Goal: Task Accomplishment & Management: Complete application form

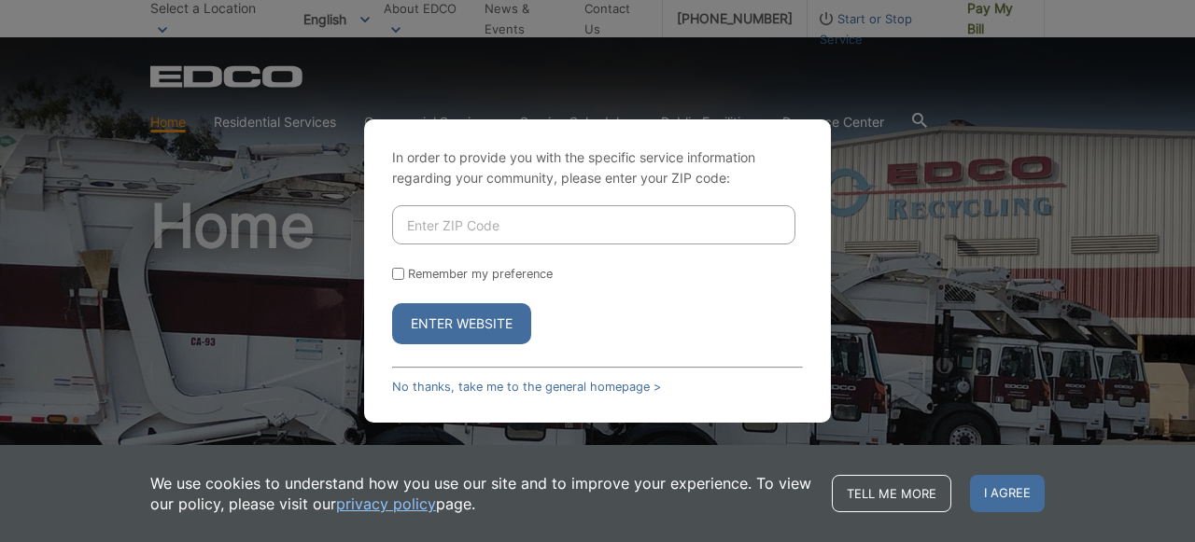
click at [656, 225] on input "Enter ZIP Code" at bounding box center [593, 224] width 403 height 39
type input "92019"
click at [573, 313] on div "Enter Website" at bounding box center [597, 323] width 411 height 41
click at [399, 269] on input "Remember my preference" at bounding box center [398, 274] width 12 height 12
checkbox input "true"
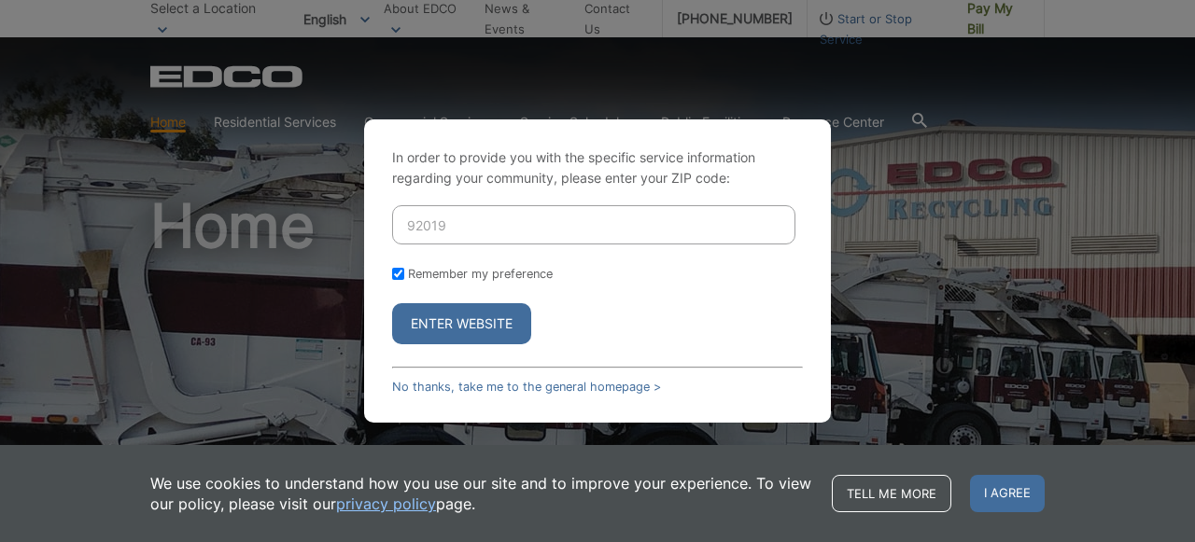
checkbox input "true"
click at [488, 322] on button "Enter Website" at bounding box center [461, 323] width 139 height 41
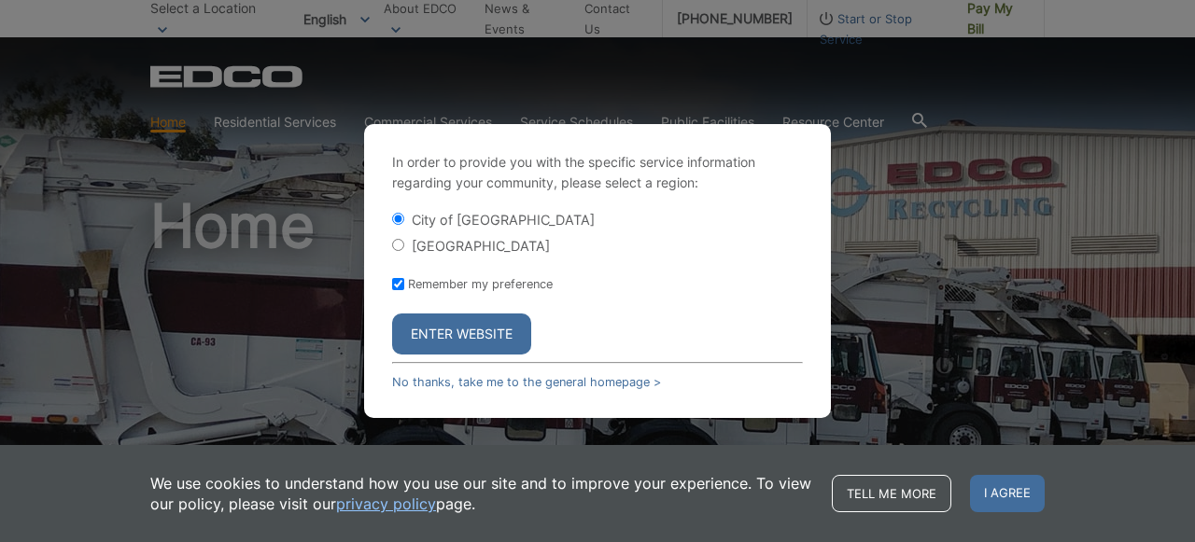
click at [458, 333] on button "Enter Website" at bounding box center [461, 334] width 139 height 41
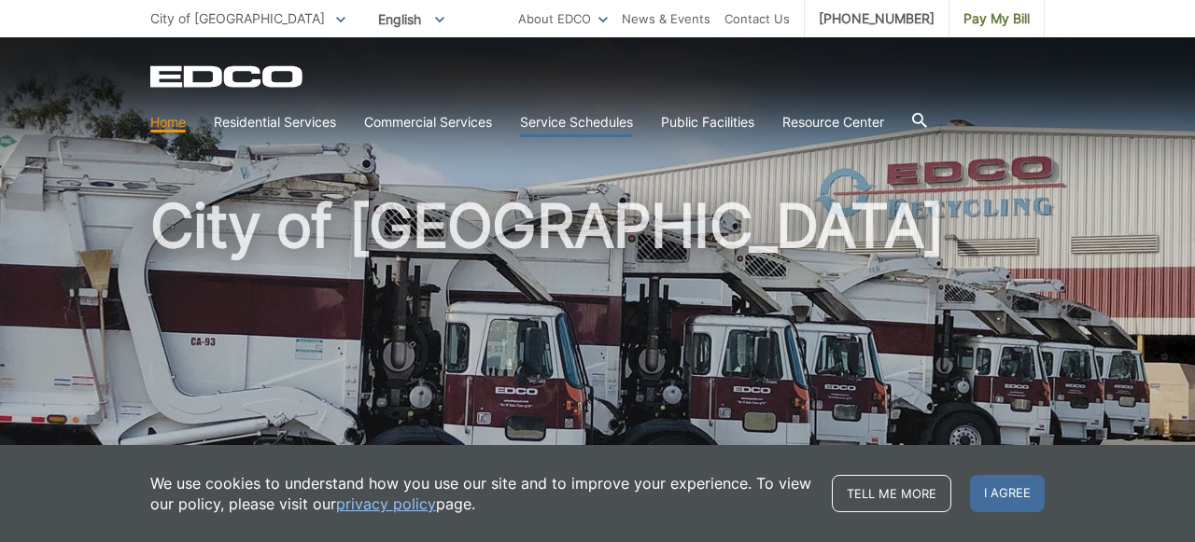
click at [580, 127] on link "Service Schedules" at bounding box center [576, 122] width 113 height 21
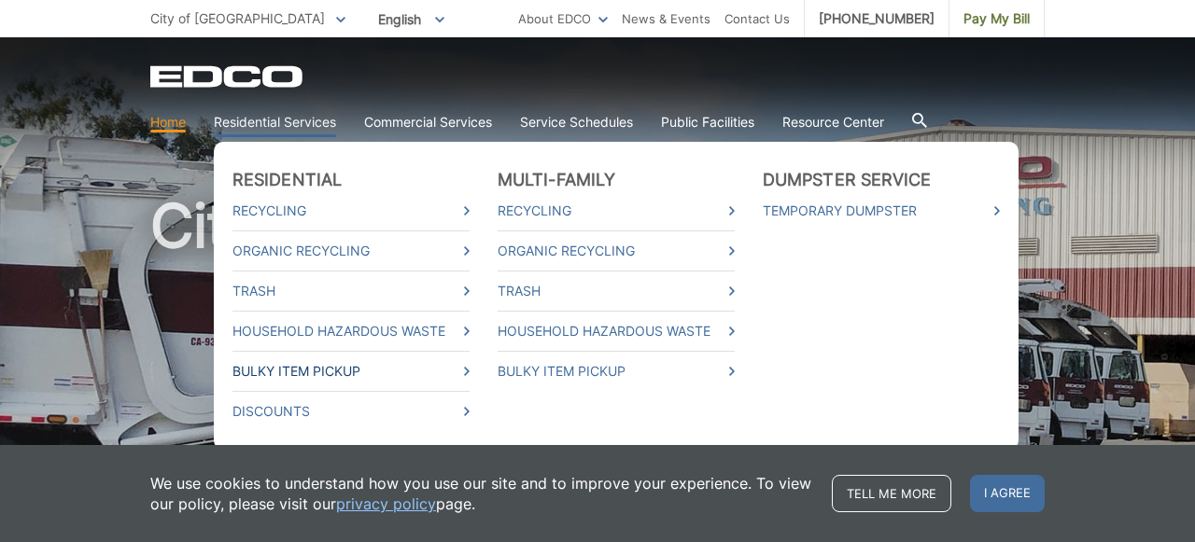
click at [319, 369] on link "Bulky Item Pickup" at bounding box center [350, 371] width 237 height 21
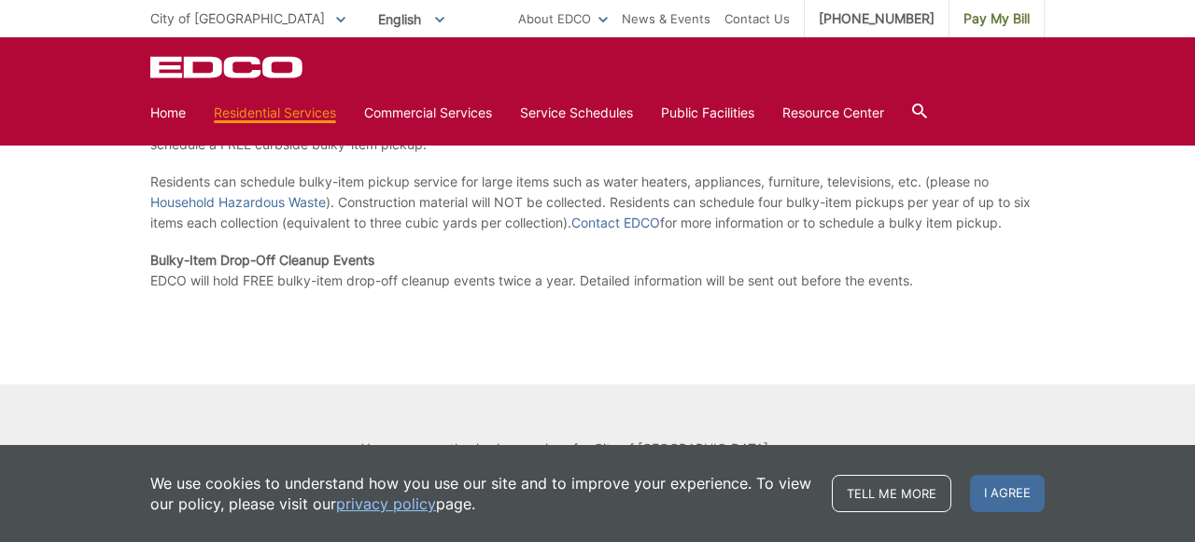
scroll to position [454, 0]
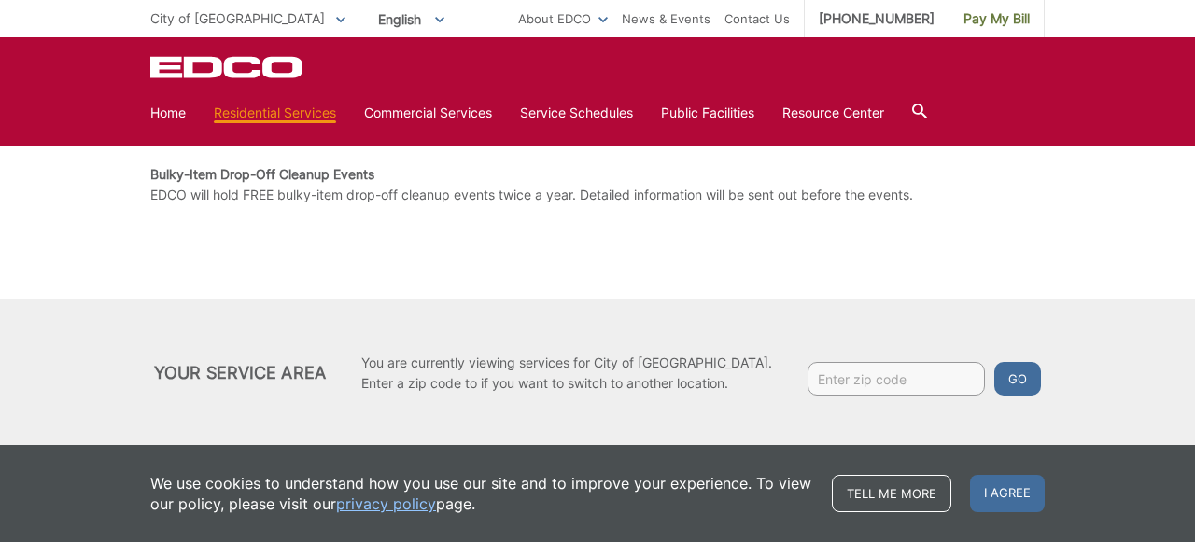
click at [833, 380] on input "Enter zip code" at bounding box center [895, 379] width 177 height 34
type input "92019"
click at [997, 373] on button "Go" at bounding box center [1017, 379] width 47 height 34
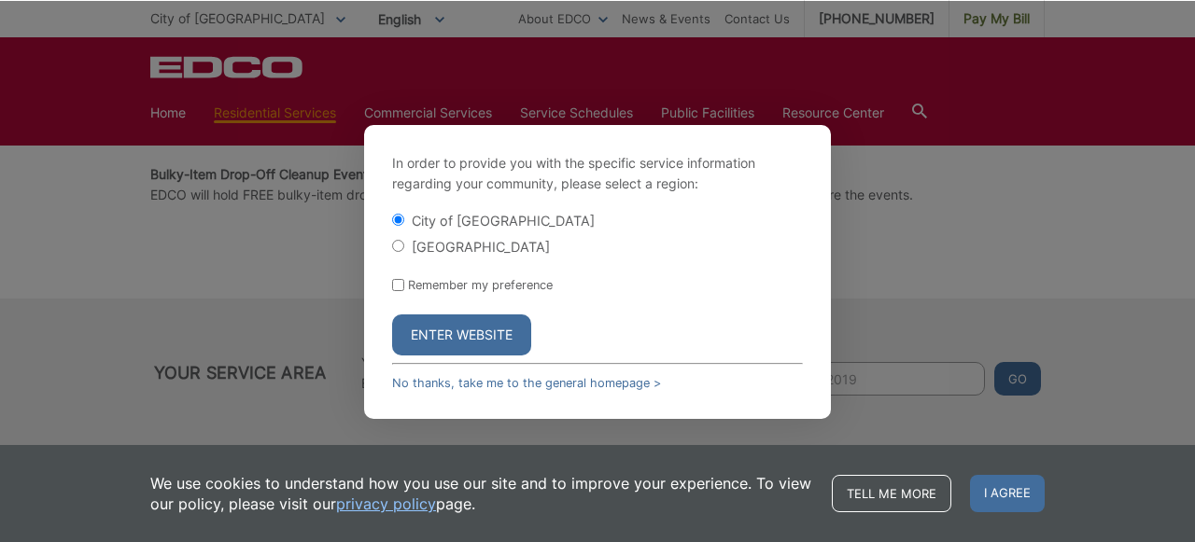
click at [461, 328] on button "Enter Website" at bounding box center [461, 335] width 139 height 41
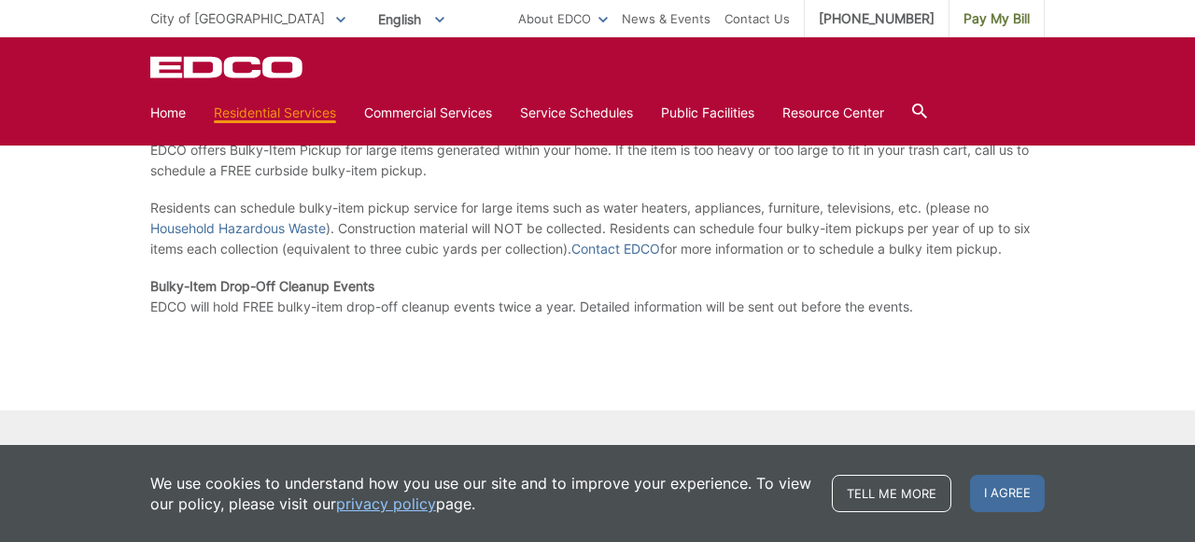
scroll to position [338, 0]
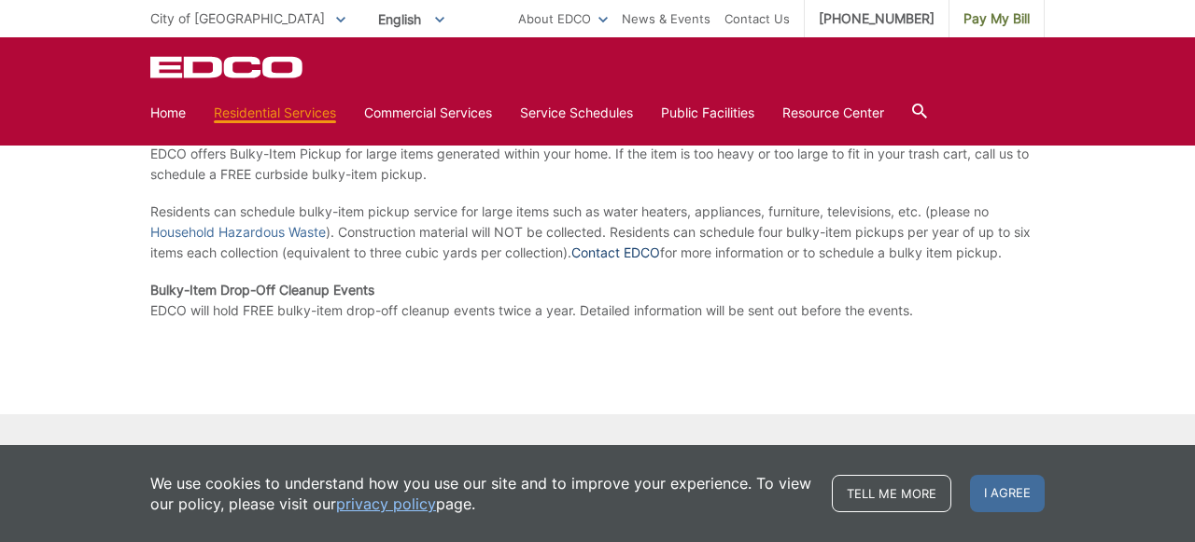
click at [611, 253] on link "Contact EDCO" at bounding box center [615, 253] width 89 height 21
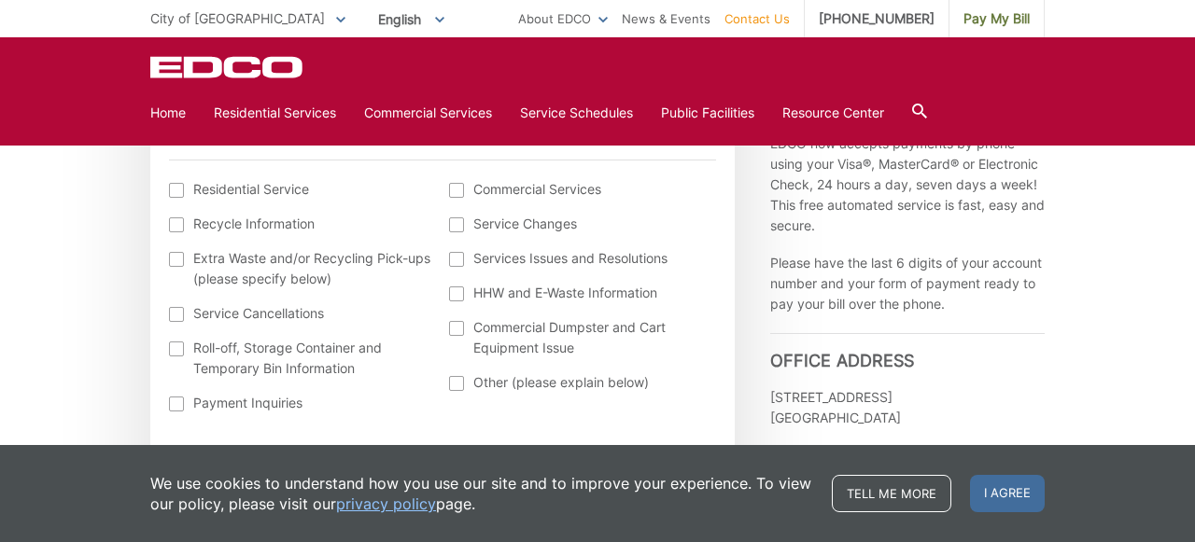
scroll to position [764, 0]
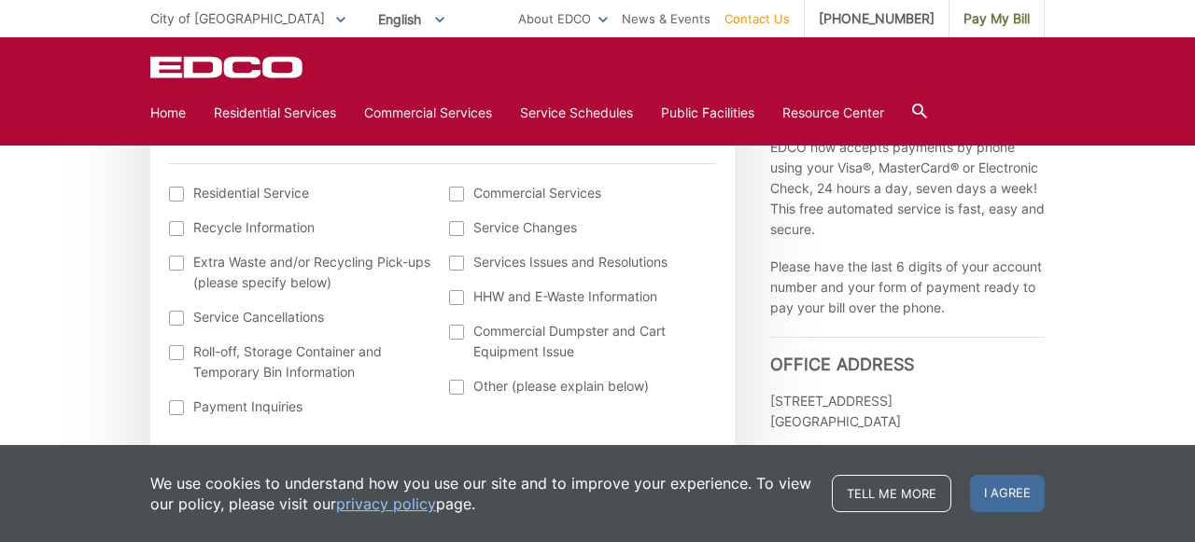
click at [179, 191] on div at bounding box center [176, 194] width 15 height 15
click at [0, 0] on input "I am interested in: (continued) *" at bounding box center [0, 0] width 0 height 0
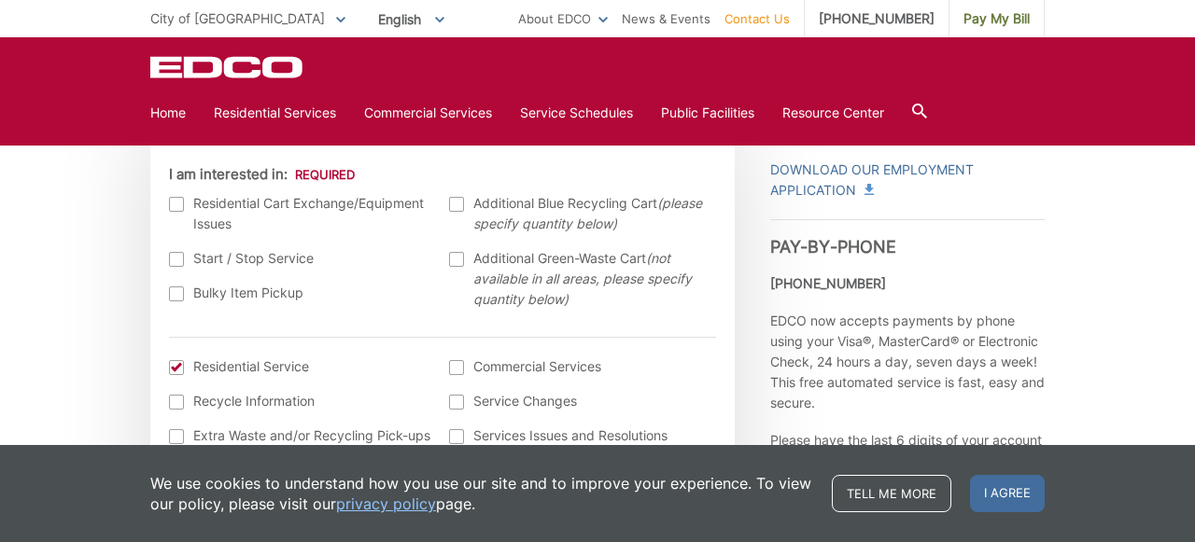
scroll to position [593, 0]
click at [178, 362] on div at bounding box center [176, 365] width 15 height 15
click at [0, 0] on input "I am interested in: (continued) *" at bounding box center [0, 0] width 0 height 0
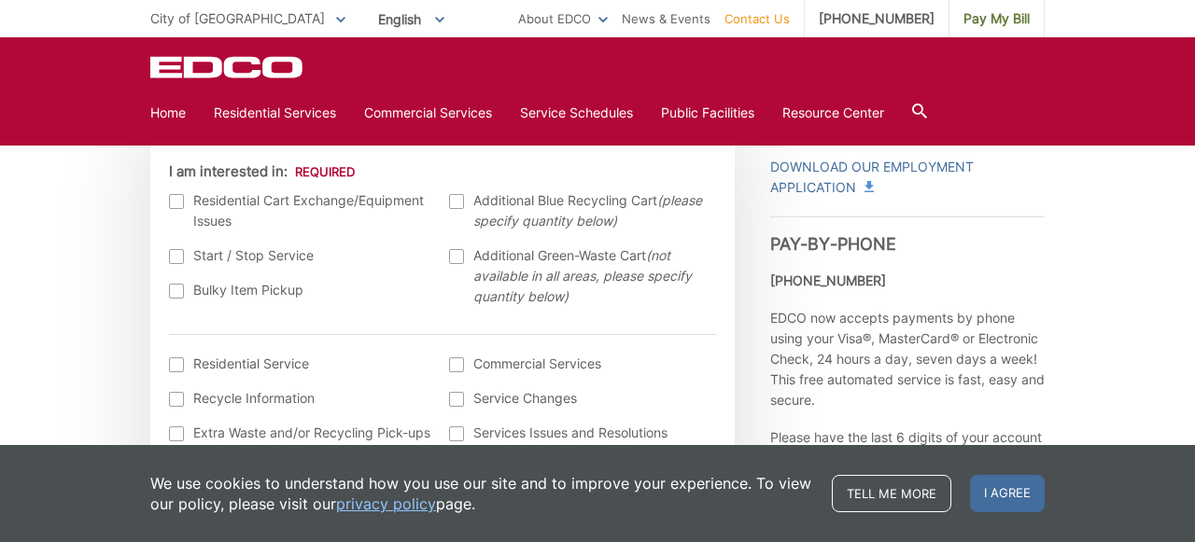
click at [176, 289] on div at bounding box center [176, 291] width 15 height 15
click at [0, 0] on input "Bulky Item Pickup" at bounding box center [0, 0] width 0 height 0
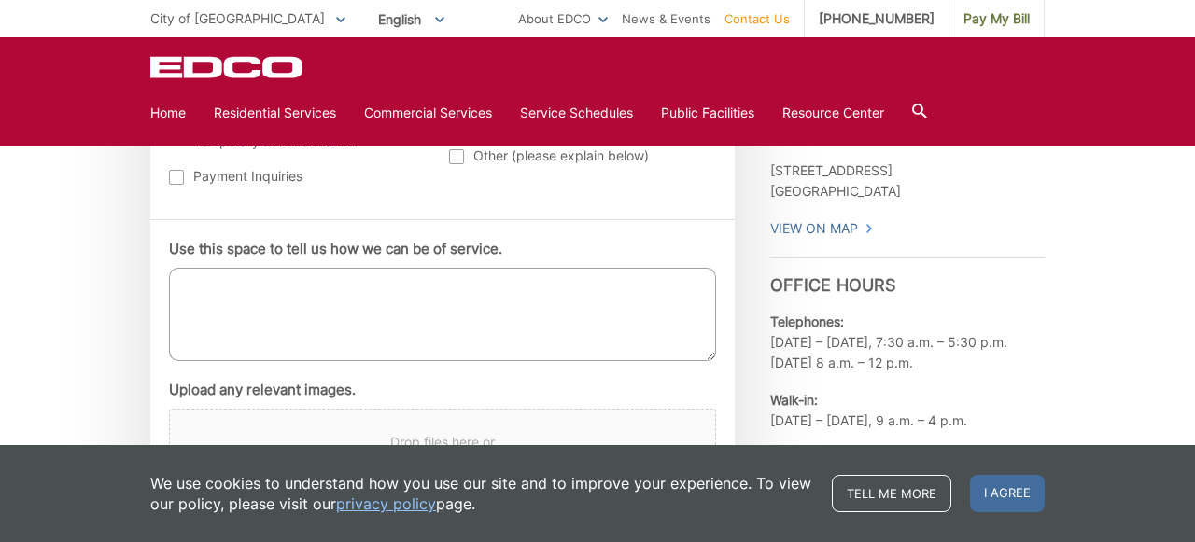
scroll to position [993, 0]
click at [363, 279] on textarea "Use this space to tell us how we can be of service." at bounding box center [442, 315] width 547 height 93
click at [259, 283] on textarea "We have a borken ping pong table" at bounding box center [442, 315] width 547 height 93
click at [433, 295] on textarea "We have a brorken ping pong table" at bounding box center [442, 315] width 547 height 93
click at [276, 283] on textarea "We have a brorken ping pong table" at bounding box center [442, 315] width 547 height 93
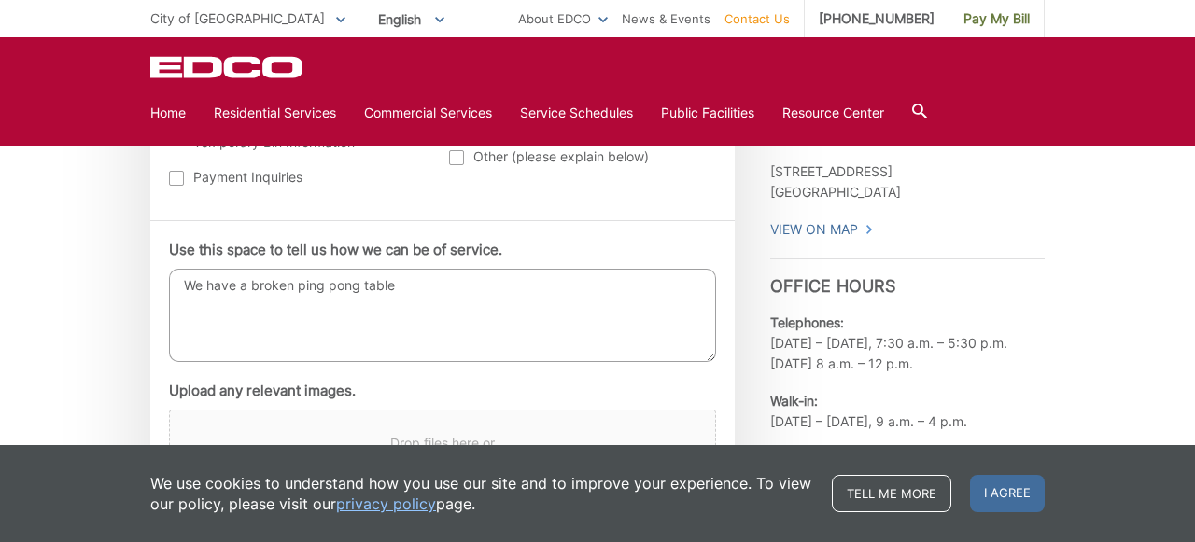
click at [408, 289] on textarea "We have a broken ping pong table" at bounding box center [442, 315] width 547 height 93
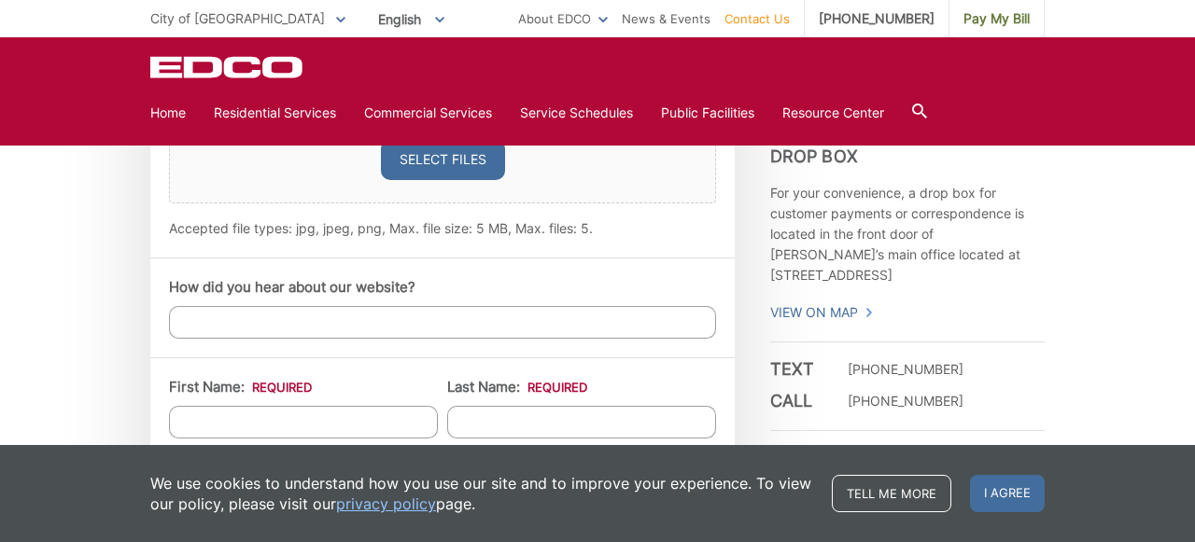
scroll to position [1319, 0]
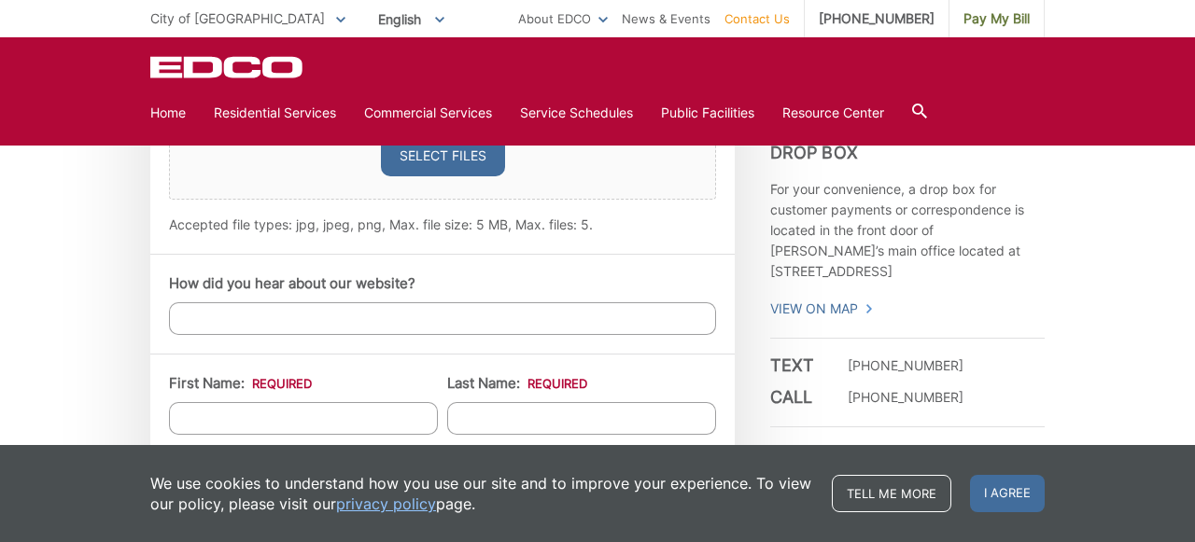
type textarea "We have a broken ping pong table and a broken umbrella that needs picking up."
click at [403, 319] on input "How did you hear about our website?" at bounding box center [442, 318] width 547 height 33
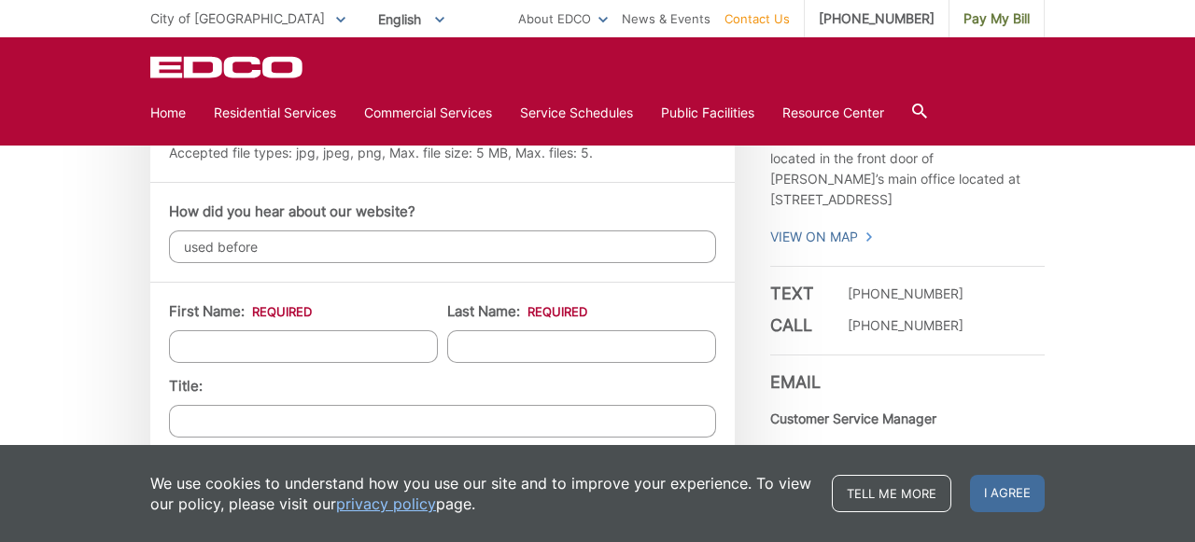
scroll to position [1399, 0]
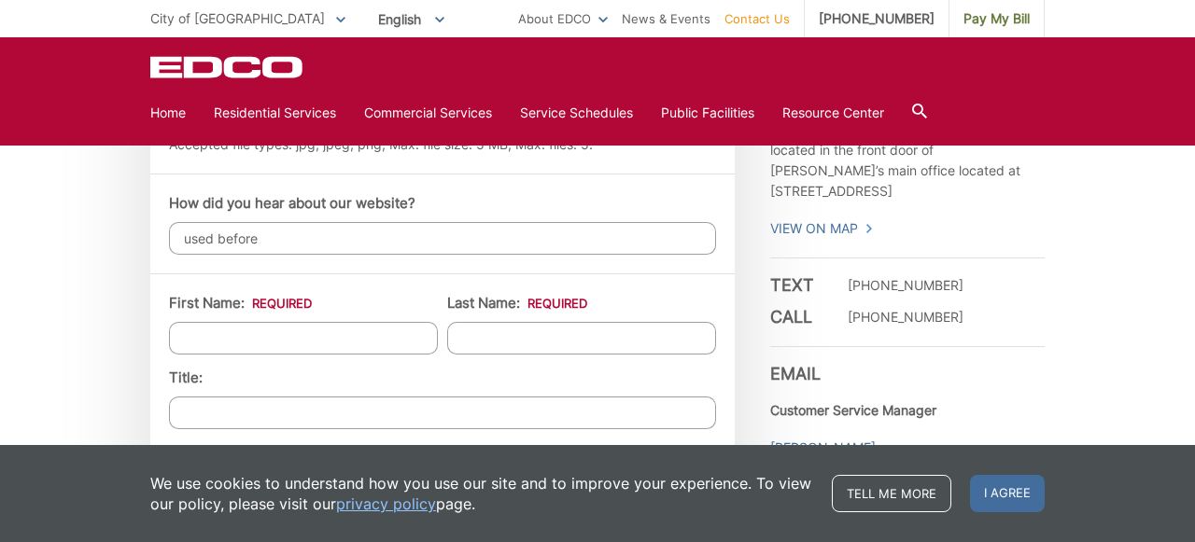
type input "used before"
click at [386, 331] on input "First Name: *" at bounding box center [303, 338] width 269 height 33
type input "[PERSON_NAME]"
type input "[STREET_ADDRESS]"
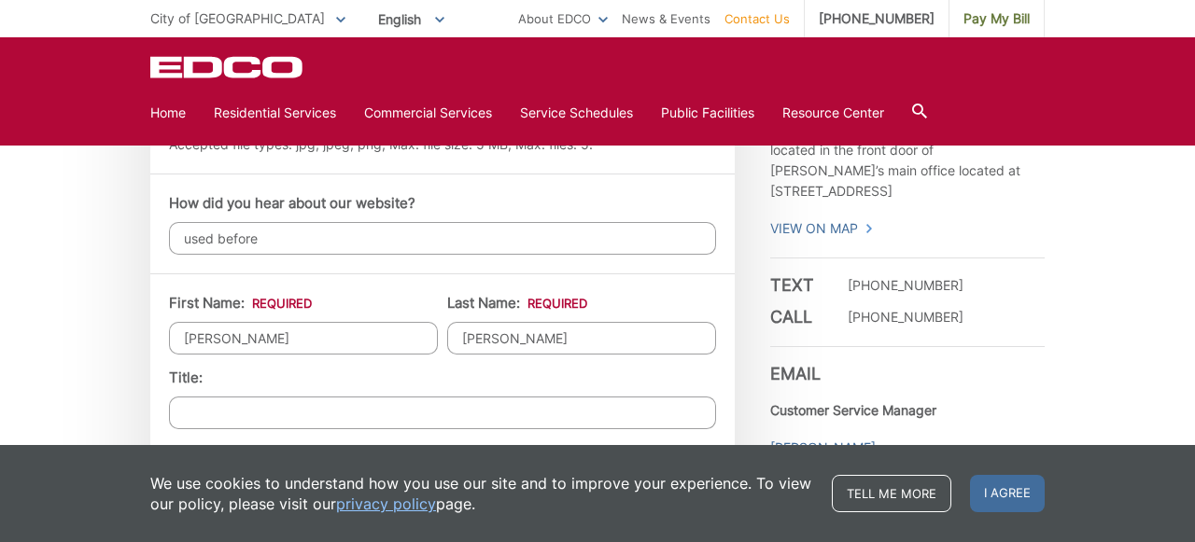
type input "El Cajon"
type input "92019"
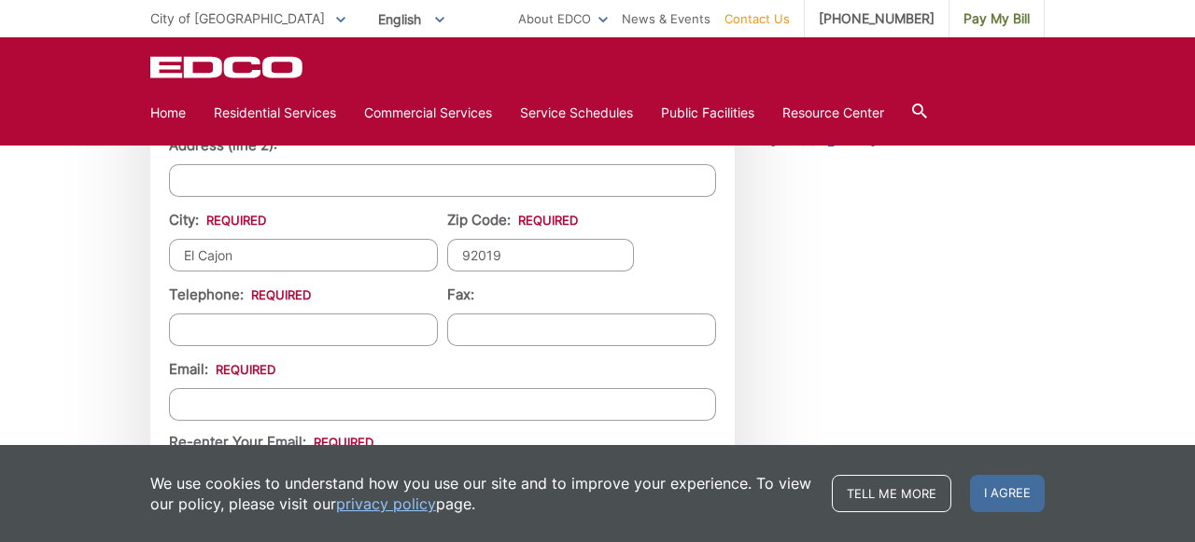
scroll to position [1861, 0]
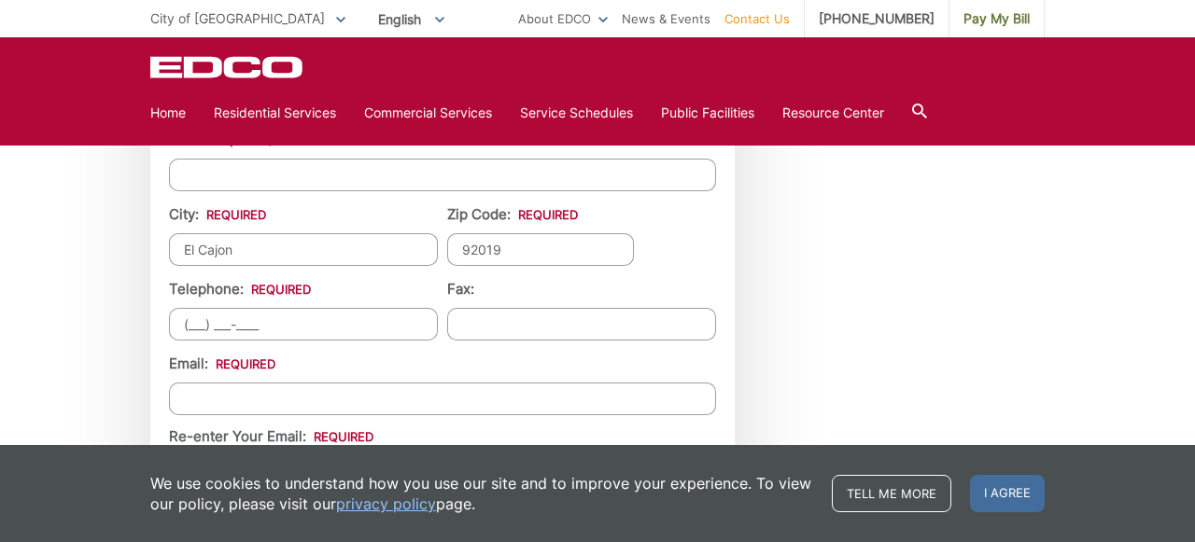
click at [351, 317] on input "(___) ___-____" at bounding box center [303, 324] width 269 height 33
type input "[PHONE_NUMBER]"
click at [358, 399] on input "Email *" at bounding box center [442, 399] width 547 height 33
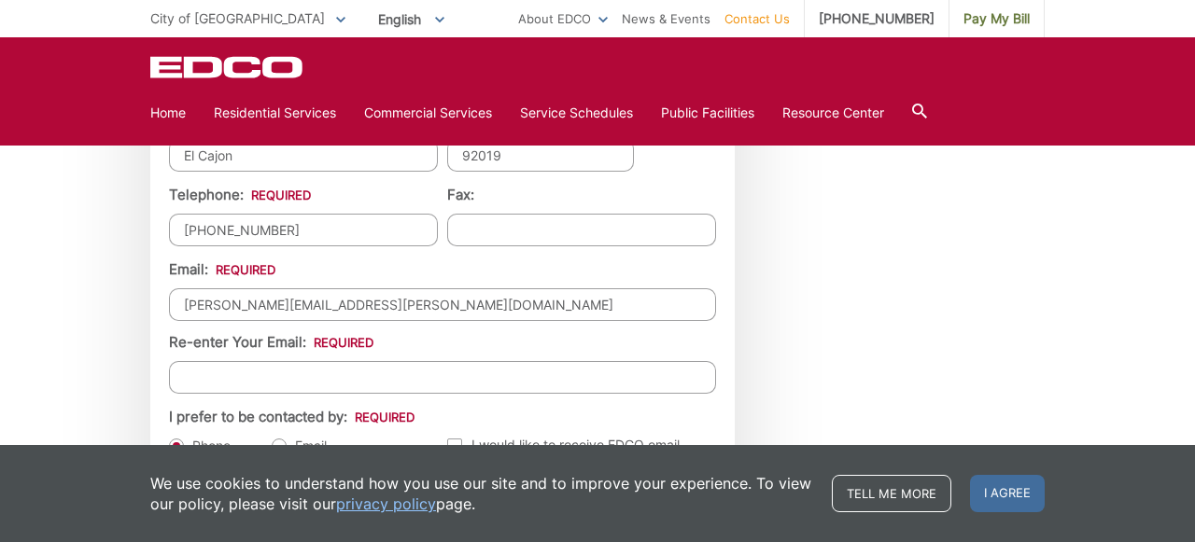
scroll to position [1999, 0]
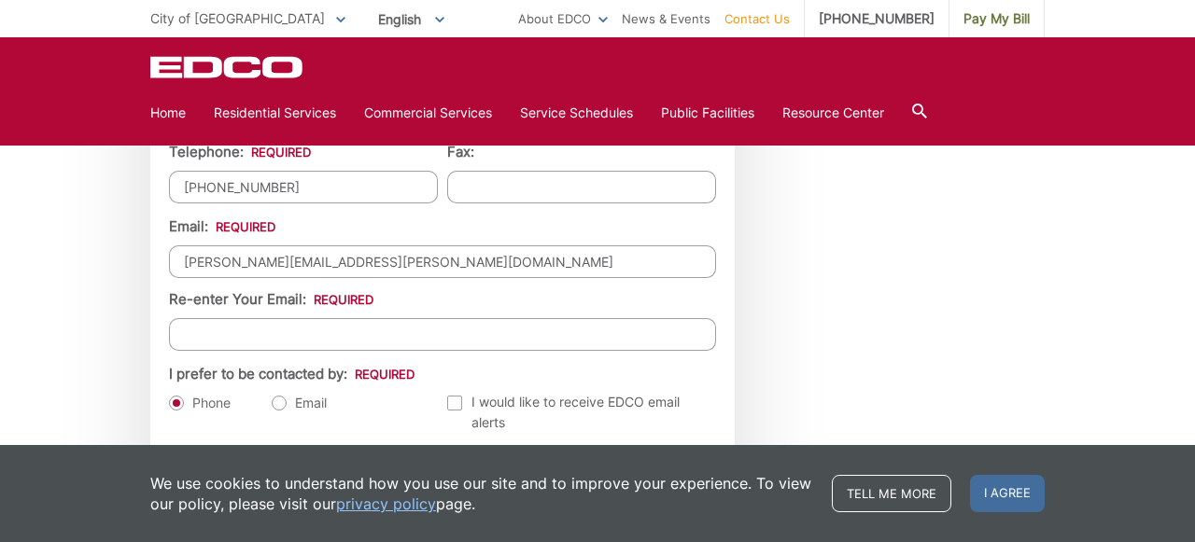
type input "[PERSON_NAME][EMAIL_ADDRESS][PERSON_NAME][DOMAIN_NAME]"
click at [330, 338] on input "Re-enter Your Email:" at bounding box center [442, 334] width 547 height 33
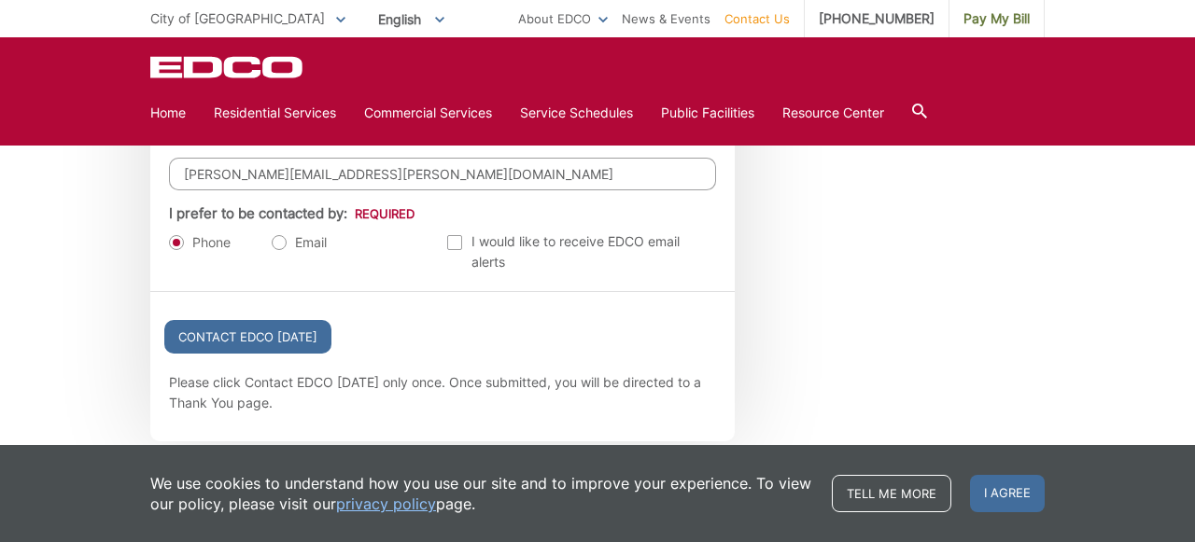
scroll to position [2163, 0]
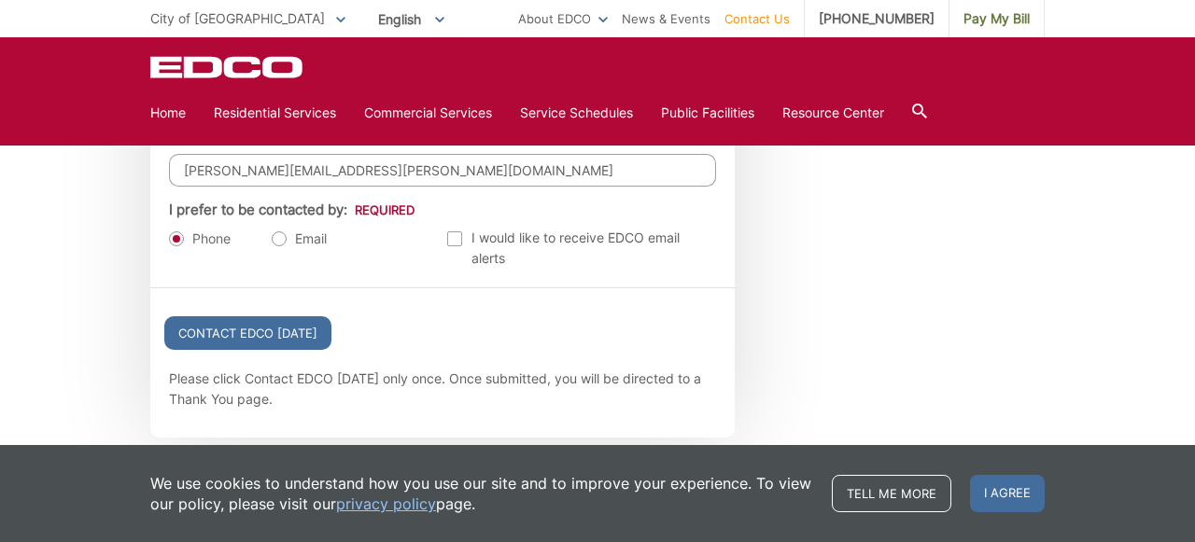
type input "[PERSON_NAME][EMAIL_ADDRESS][PERSON_NAME][DOMAIN_NAME]"
click at [282, 239] on label "Email" at bounding box center [299, 239] width 55 height 19
radio input "true"
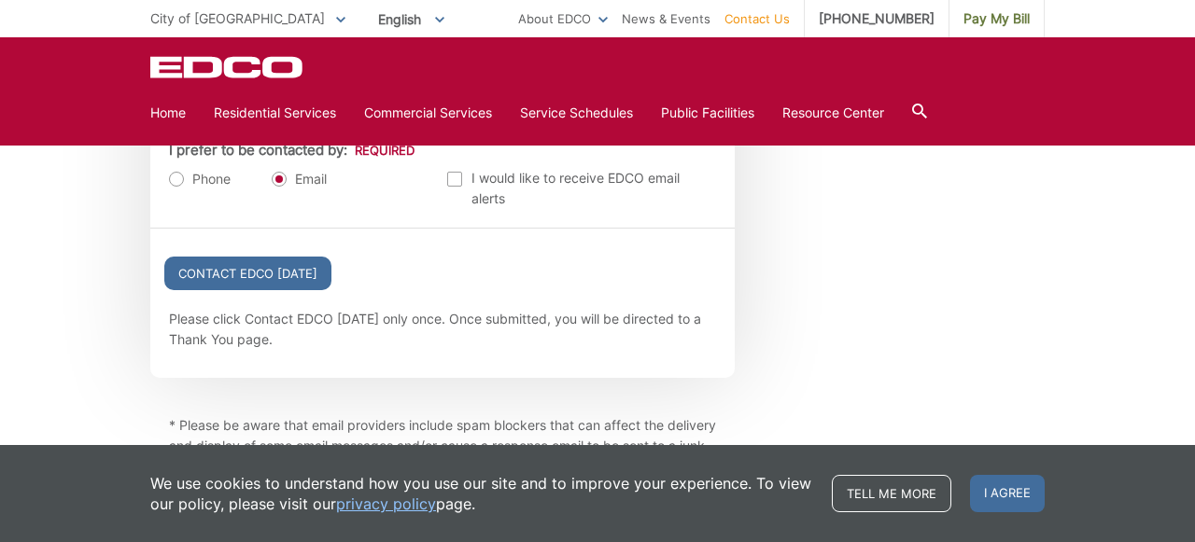
scroll to position [2222, 0]
click at [263, 274] on input "Contact EDCO [DATE]" at bounding box center [247, 275] width 167 height 34
